Goal: Transaction & Acquisition: Download file/media

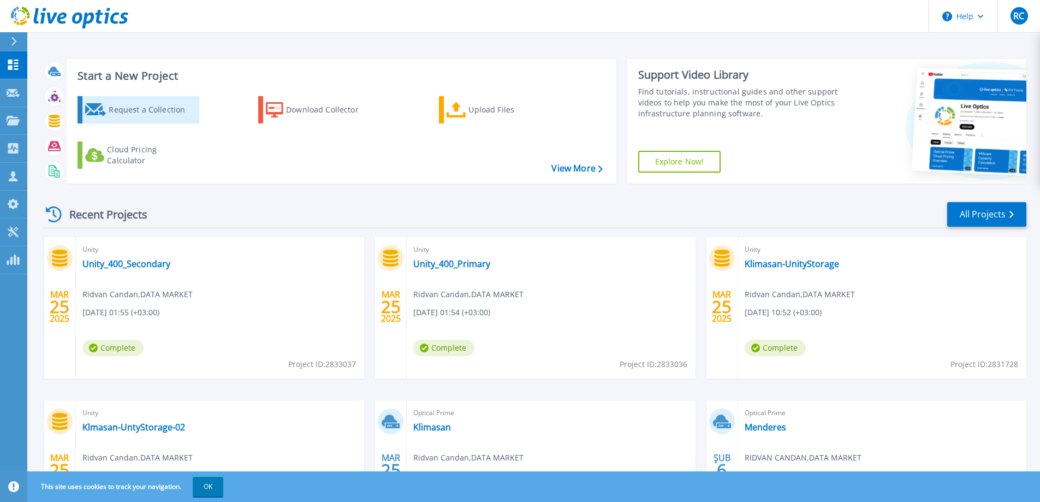
click at [164, 110] on div "Request a Collection" at bounding box center [152, 110] width 87 height 22
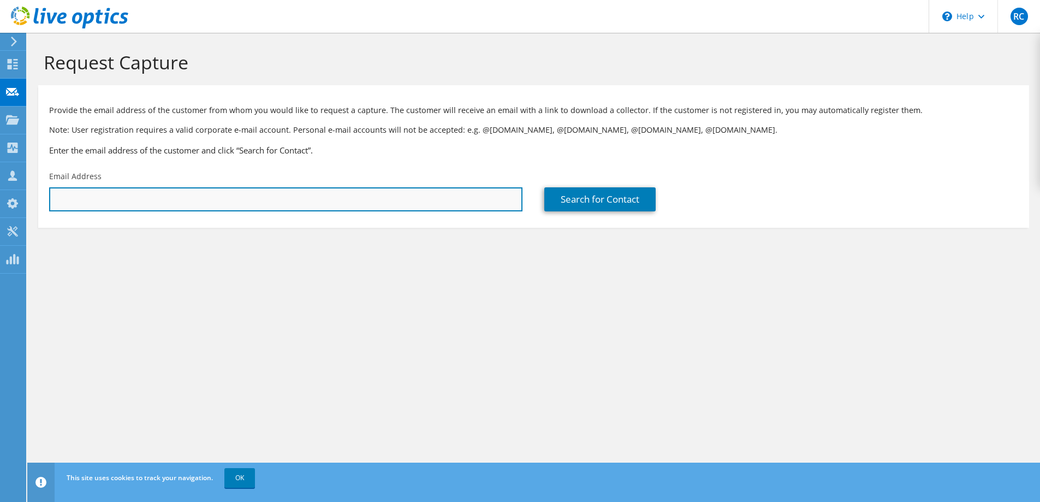
click at [249, 194] on input "text" at bounding box center [285, 199] width 473 height 24
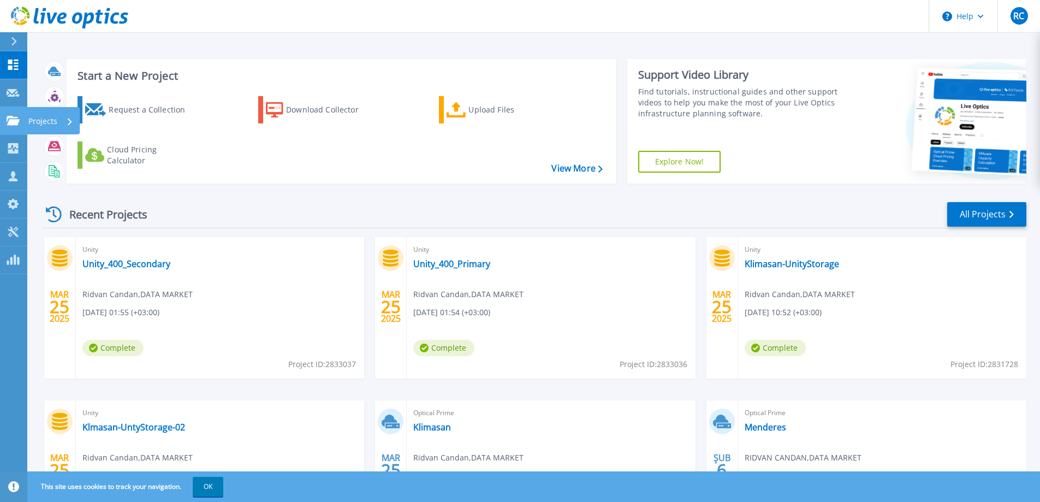
click at [16, 124] on icon at bounding box center [13, 120] width 13 height 9
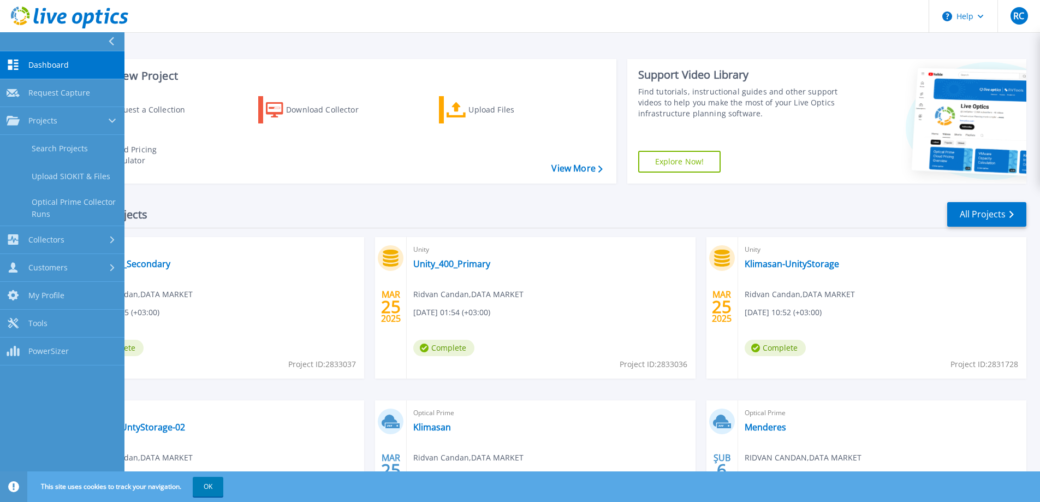
click at [261, 175] on div "Request a Collection Download Collector Upload Files Cloud Pricing Calculator" at bounding box center [340, 132] width 542 height 91
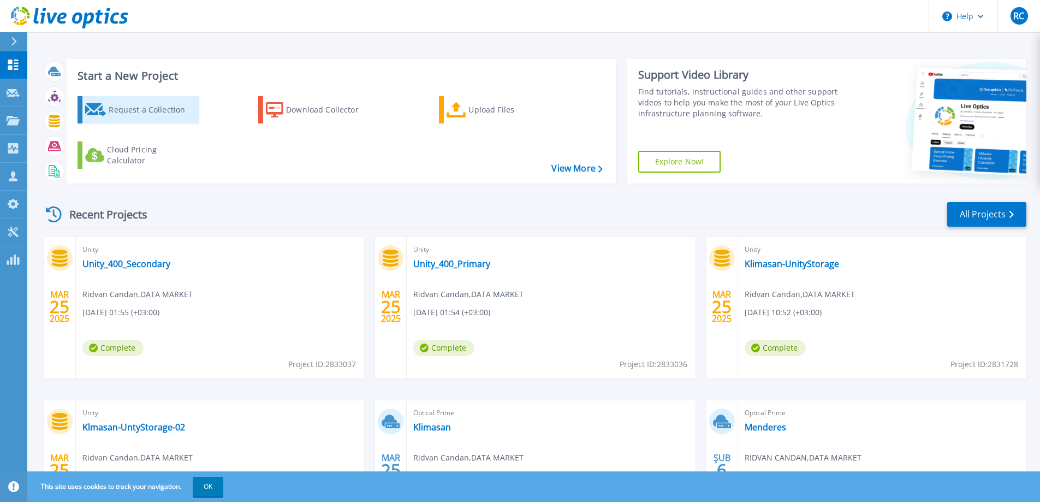
click at [167, 117] on div "Request a Collection" at bounding box center [152, 110] width 87 height 22
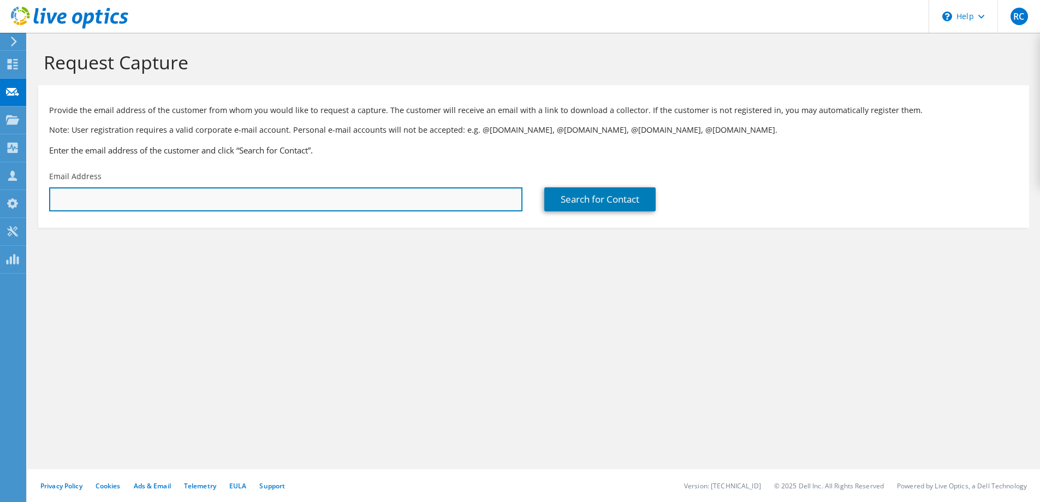
click at [174, 195] on input "text" at bounding box center [285, 199] width 473 height 24
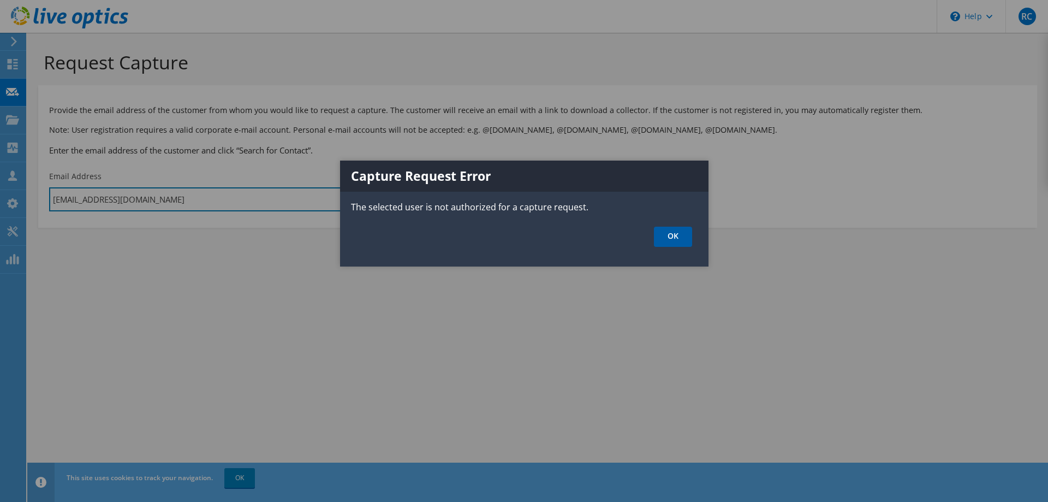
type input "[EMAIL_ADDRESS][DOMAIN_NAME]"
click at [671, 231] on link "OK" at bounding box center [673, 237] width 38 height 20
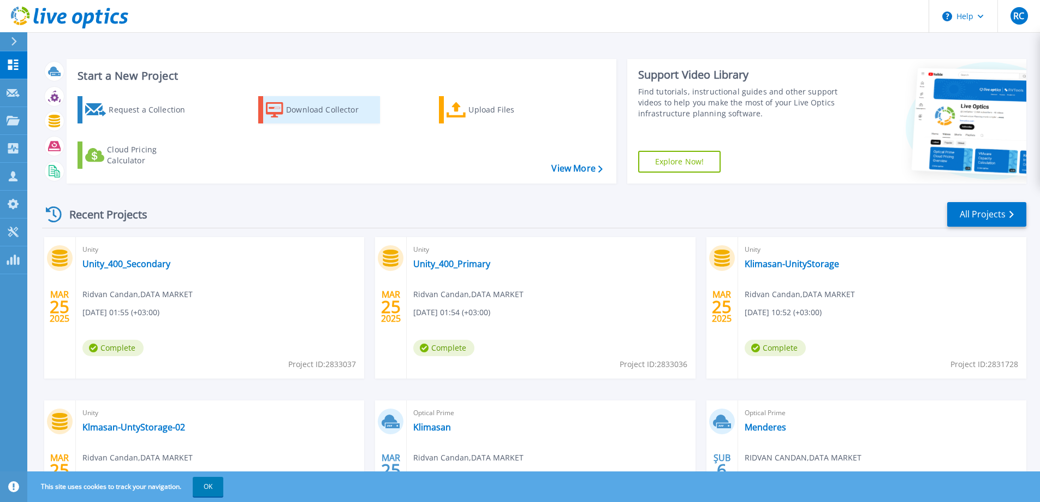
click at [307, 111] on div "Download Collector" at bounding box center [329, 110] width 87 height 22
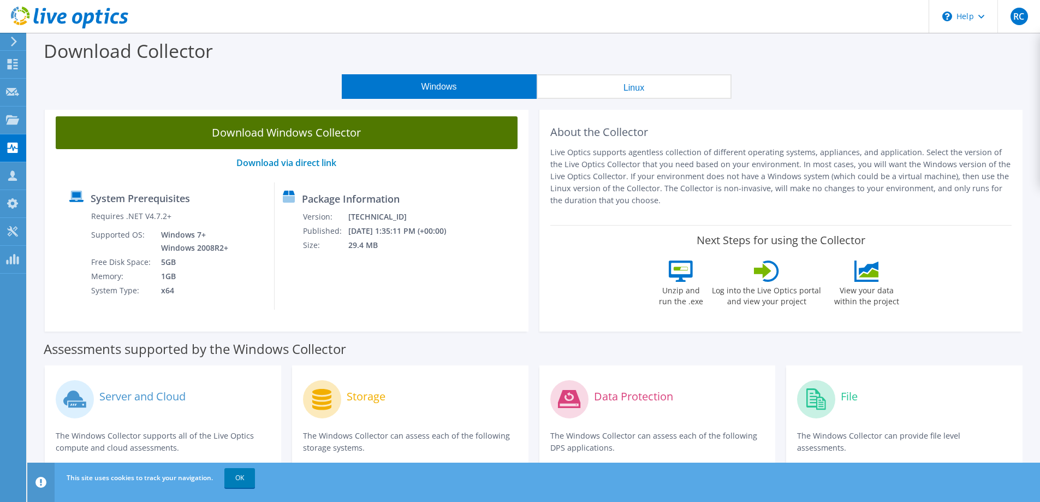
click at [271, 133] on link "Download Windows Collector" at bounding box center [287, 132] width 462 height 33
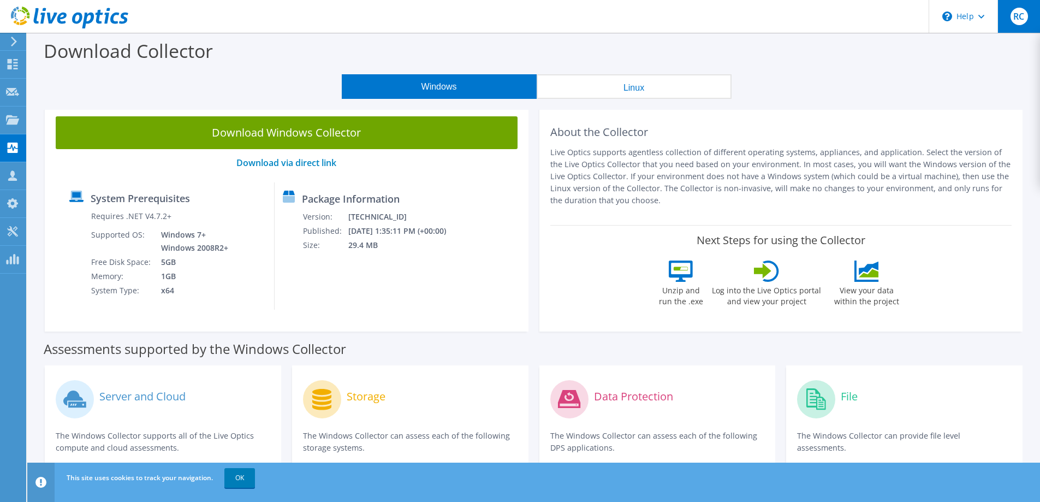
drag, startPoint x: 1019, startPoint y: 13, endPoint x: 1016, endPoint y: 27, distance: 14.6
click at [1020, 13] on span "RC" at bounding box center [1018, 16] width 17 height 17
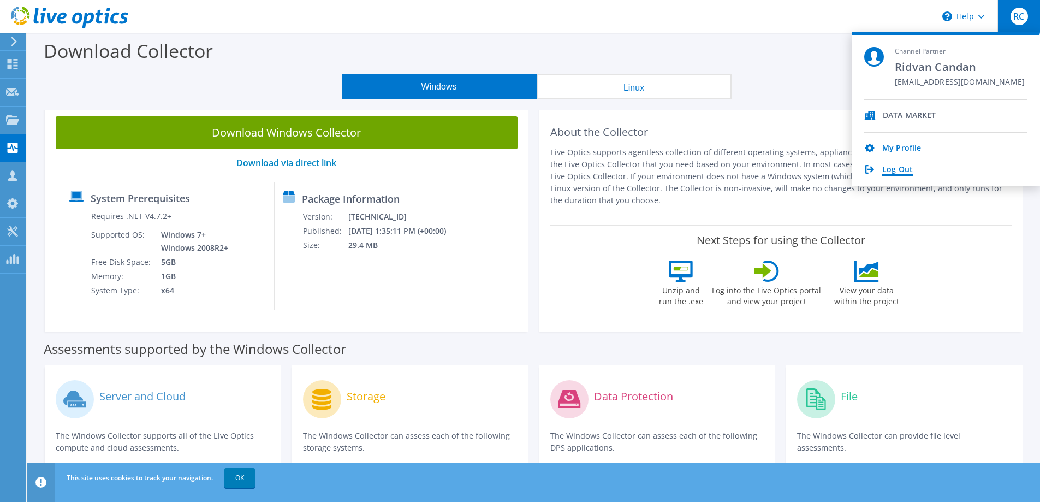
click at [900, 165] on link "Log Out" at bounding box center [897, 170] width 31 height 10
